Goal: Transaction & Acquisition: Purchase product/service

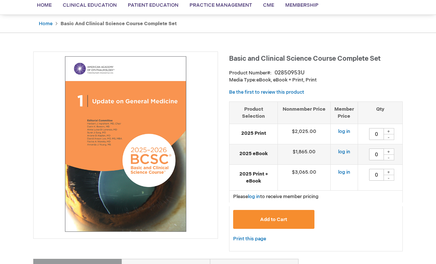
scroll to position [75, 0]
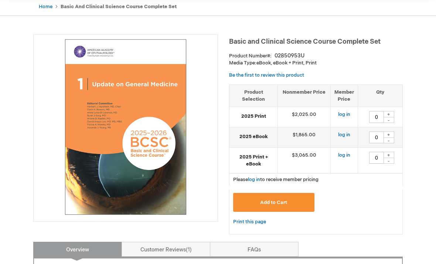
click at [402, 69] on div "Basic and Clinical Science Course Complete Set Product Number 02850953U Media T…" at bounding box center [316, 137] width 174 height 207
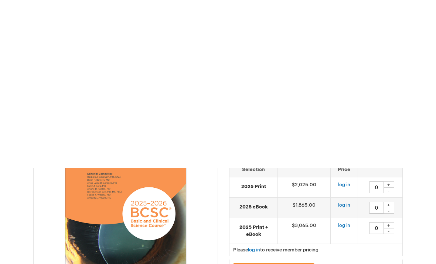
scroll to position [0, 0]
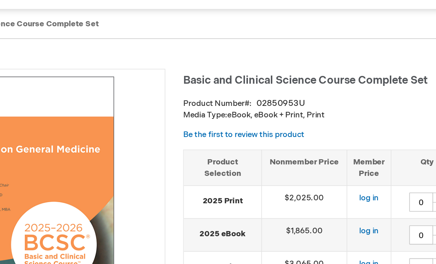
click at [0, 0] on span "Self-Assessment" at bounding box center [0, 0] width 0 height 0
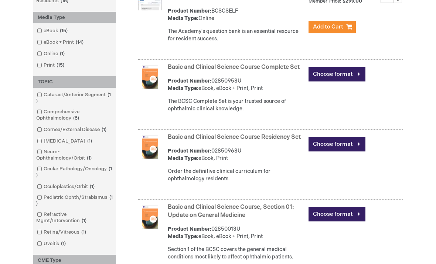
scroll to position [186, 0]
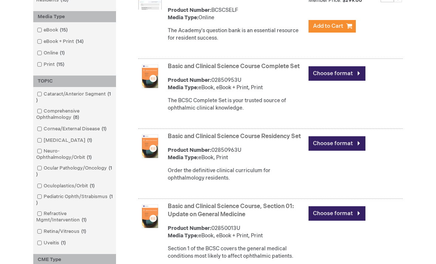
click at [346, 141] on link "Choose format" at bounding box center [337, 143] width 57 height 14
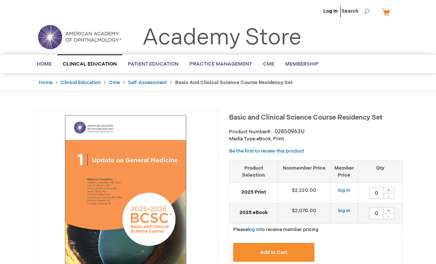
click at [0, 0] on span "Webinar" at bounding box center [0, 0] width 0 height 0
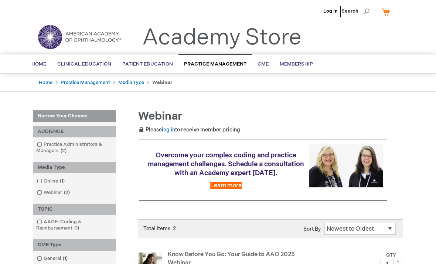
click at [398, 9] on link "My Cart" at bounding box center [389, 11] width 18 height 13
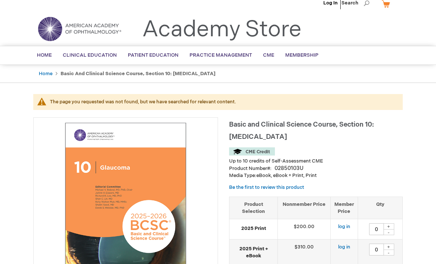
scroll to position [8, 0]
